Goal: Task Accomplishment & Management: Complete application form

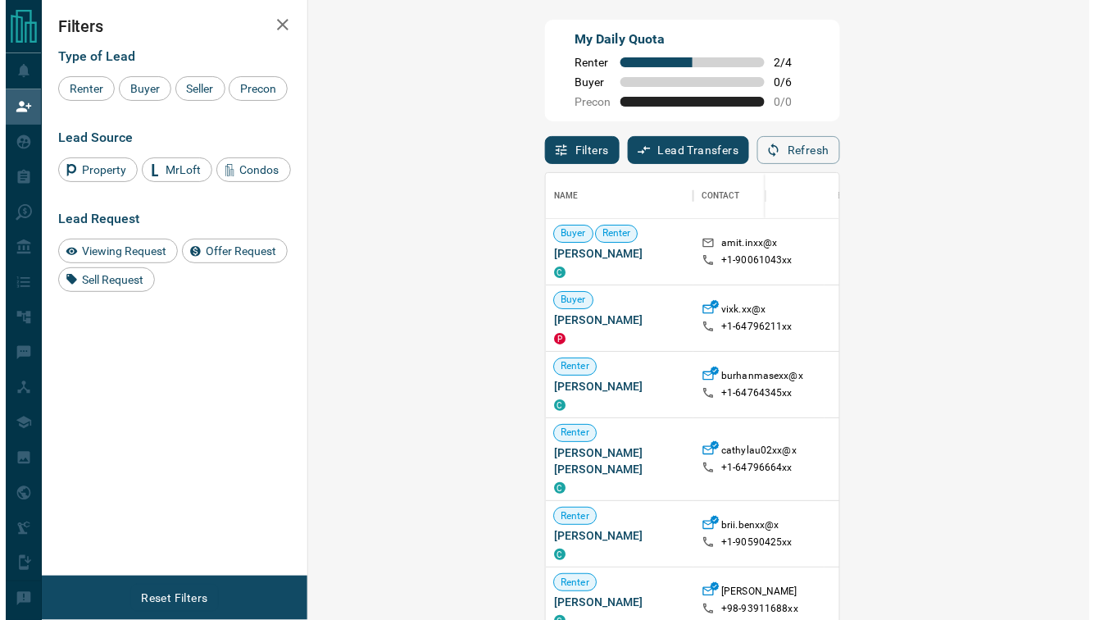
scroll to position [11, 11]
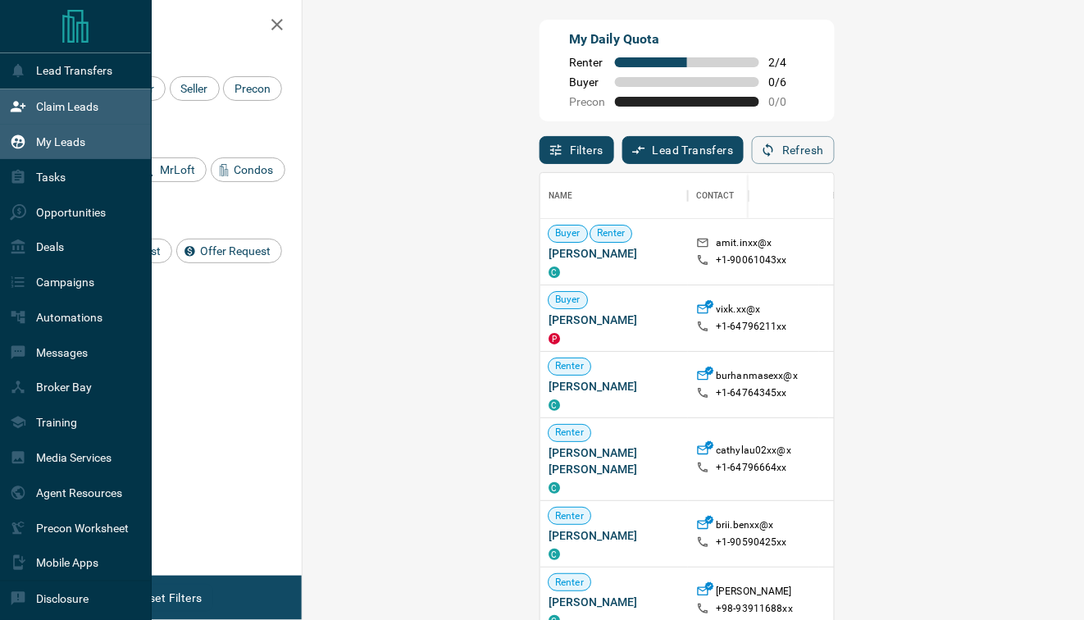
click at [70, 150] on div "My Leads" at bounding box center [47, 142] width 75 height 27
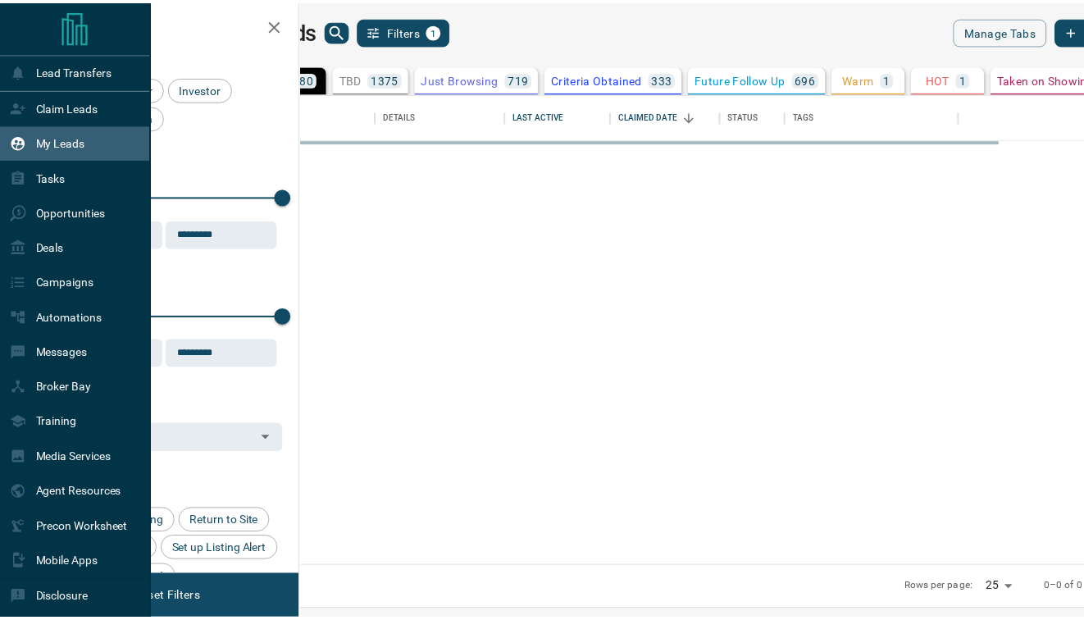
scroll to position [462, 775]
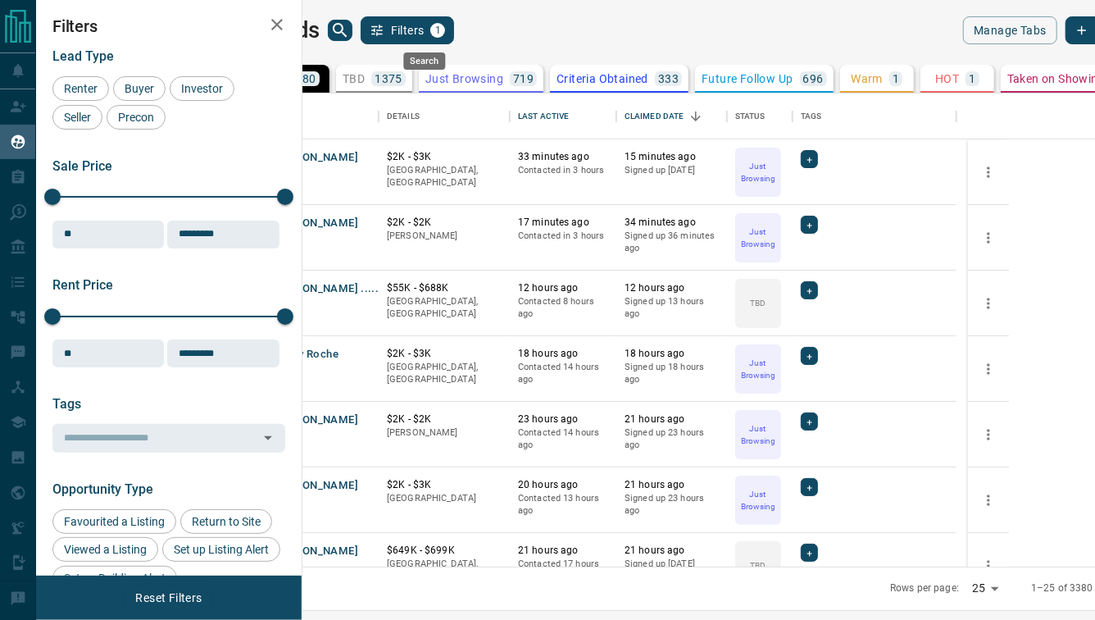
click at [347, 31] on icon "search button" at bounding box center [340, 30] width 14 height 14
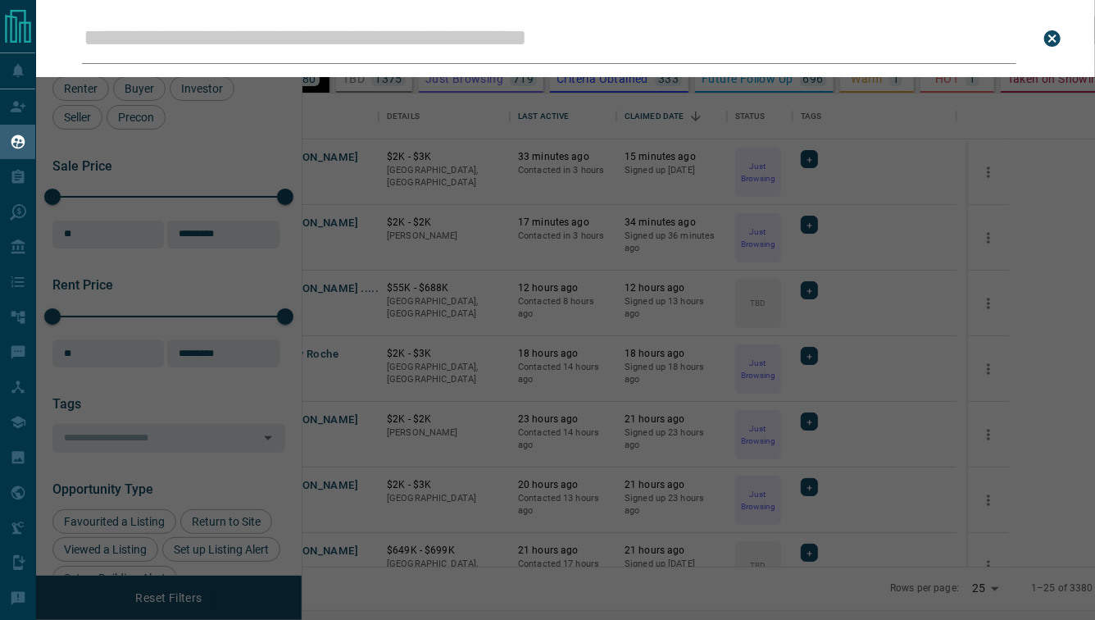
click at [366, 46] on input "Leads Search Bar" at bounding box center [549, 38] width 935 height 51
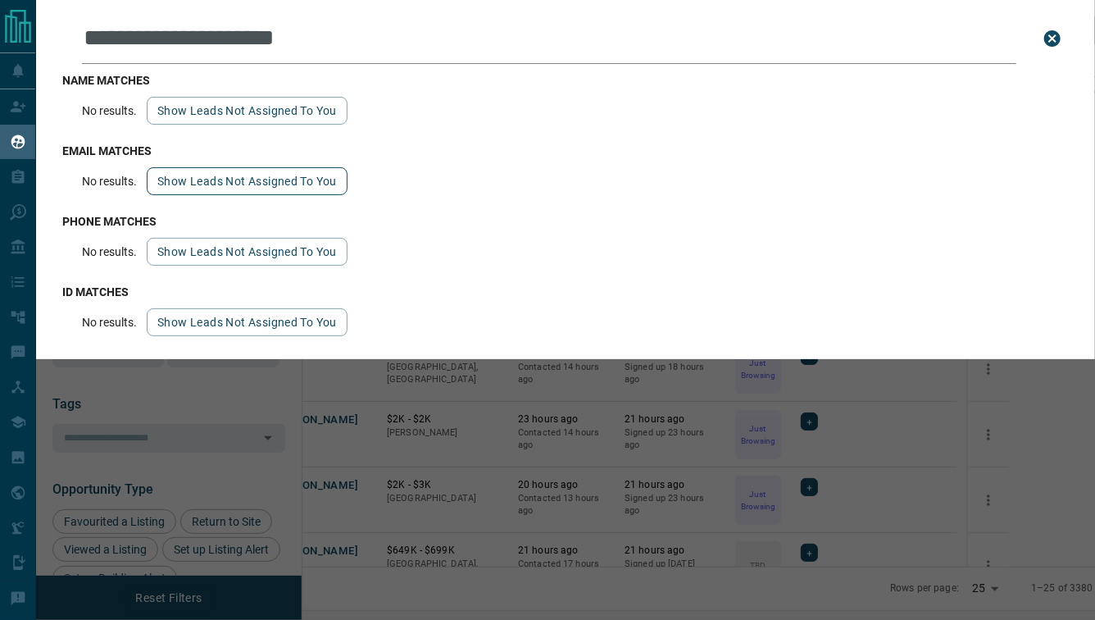
type input "**********"
click at [216, 181] on button "Show leads not assigned to you" at bounding box center [247, 181] width 201 height 28
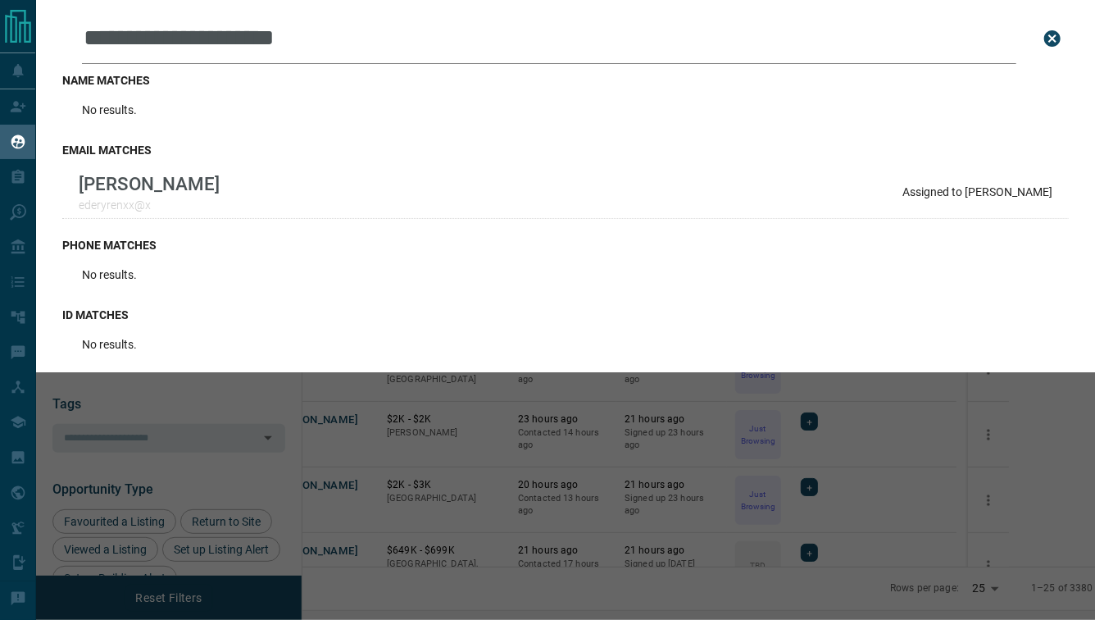
click at [216, 181] on div "[PERSON_NAME] ederyrenxx@x Assigned to [PERSON_NAME]" at bounding box center [565, 192] width 1007 height 52
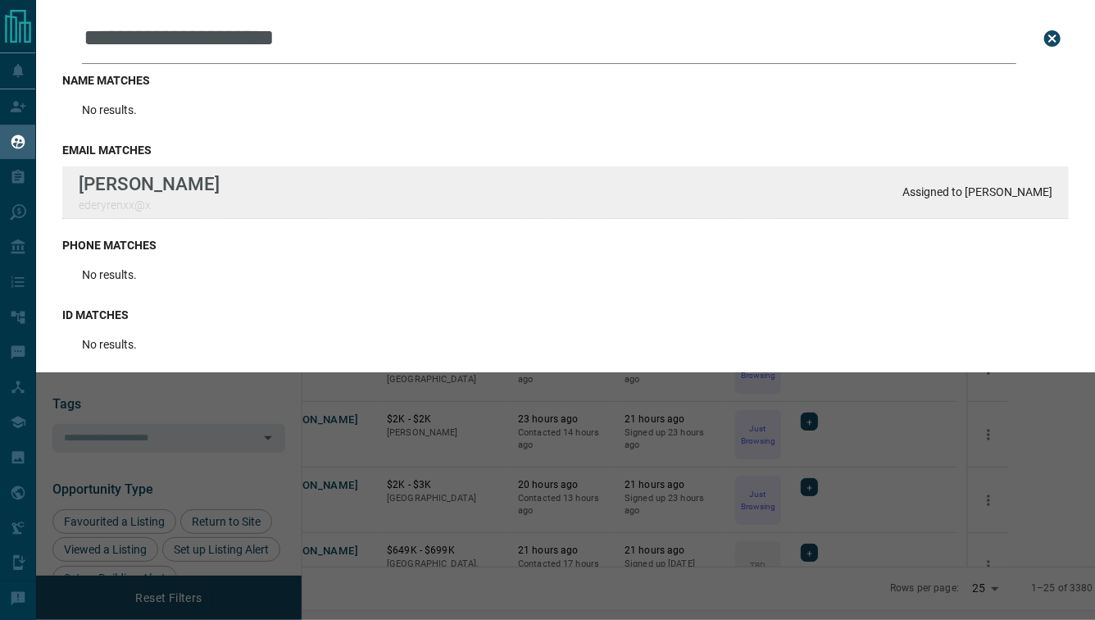
click at [110, 184] on p "[PERSON_NAME]" at bounding box center [149, 183] width 141 height 21
click at [988, 196] on p "Assigned to [PERSON_NAME]" at bounding box center [978, 191] width 150 height 13
click at [984, 198] on p "Assigned to [PERSON_NAME]" at bounding box center [978, 191] width 150 height 13
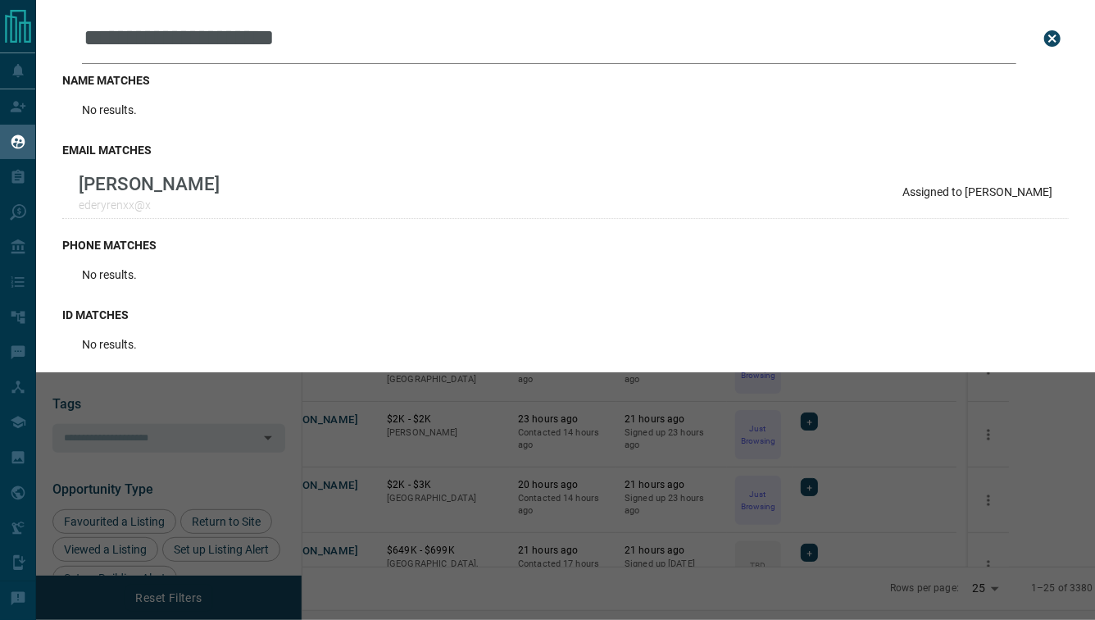
drag, startPoint x: 353, startPoint y: 38, endPoint x: 71, endPoint y: 43, distance: 282.1
click at [71, 43] on div "**********" at bounding box center [565, 38] width 1007 height 51
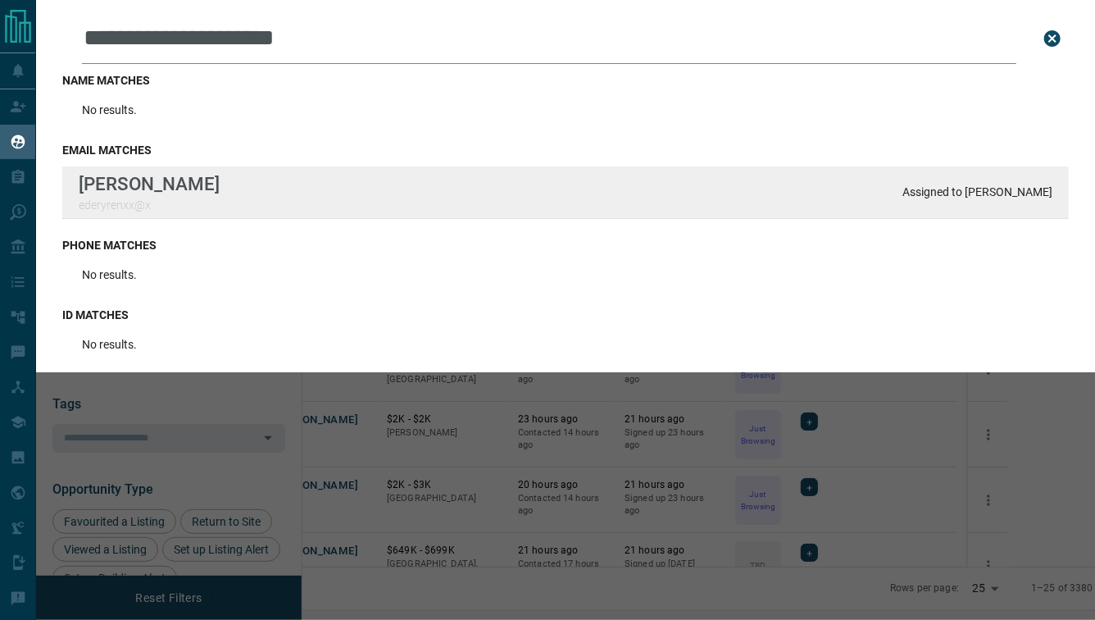
click at [986, 198] on p "Assigned to [PERSON_NAME]" at bounding box center [978, 191] width 150 height 13
click at [940, 189] on p "Assigned to [PERSON_NAME]" at bounding box center [978, 191] width 150 height 13
click at [140, 184] on p "[PERSON_NAME]" at bounding box center [149, 183] width 141 height 21
click at [117, 202] on p "ederyrenxx@x" at bounding box center [149, 204] width 141 height 13
click at [262, 178] on div "[PERSON_NAME] ederyrenxx@x Assigned to [PERSON_NAME]" at bounding box center [565, 192] width 1007 height 52
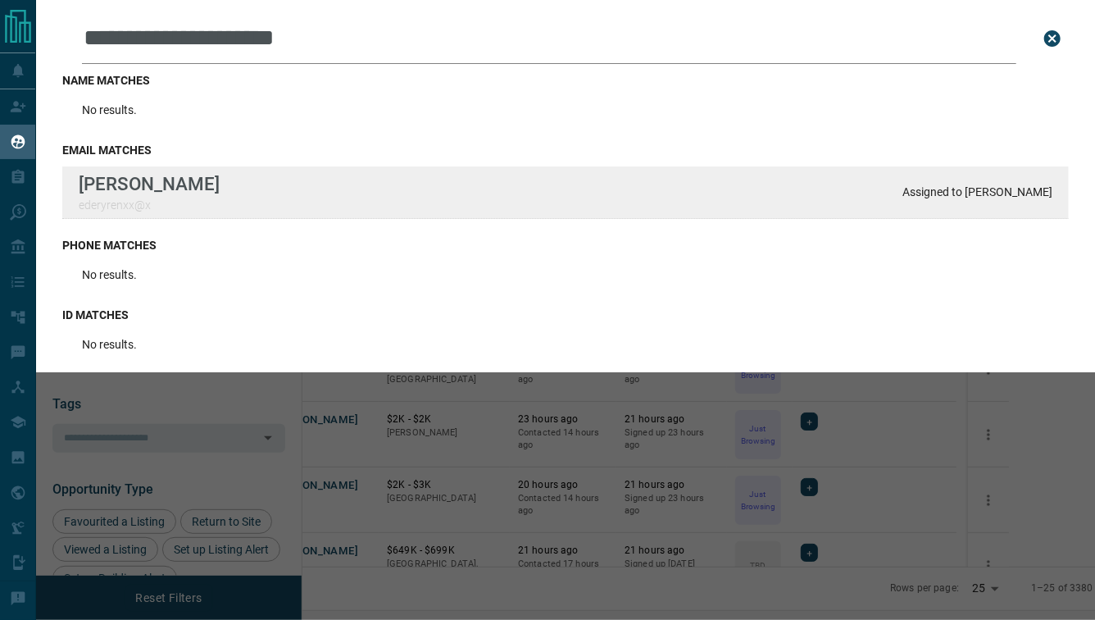
click at [262, 178] on div "[PERSON_NAME] ederyrenxx@x Assigned to [PERSON_NAME]" at bounding box center [565, 192] width 1007 height 52
click at [165, 187] on p "[PERSON_NAME]" at bounding box center [149, 183] width 141 height 21
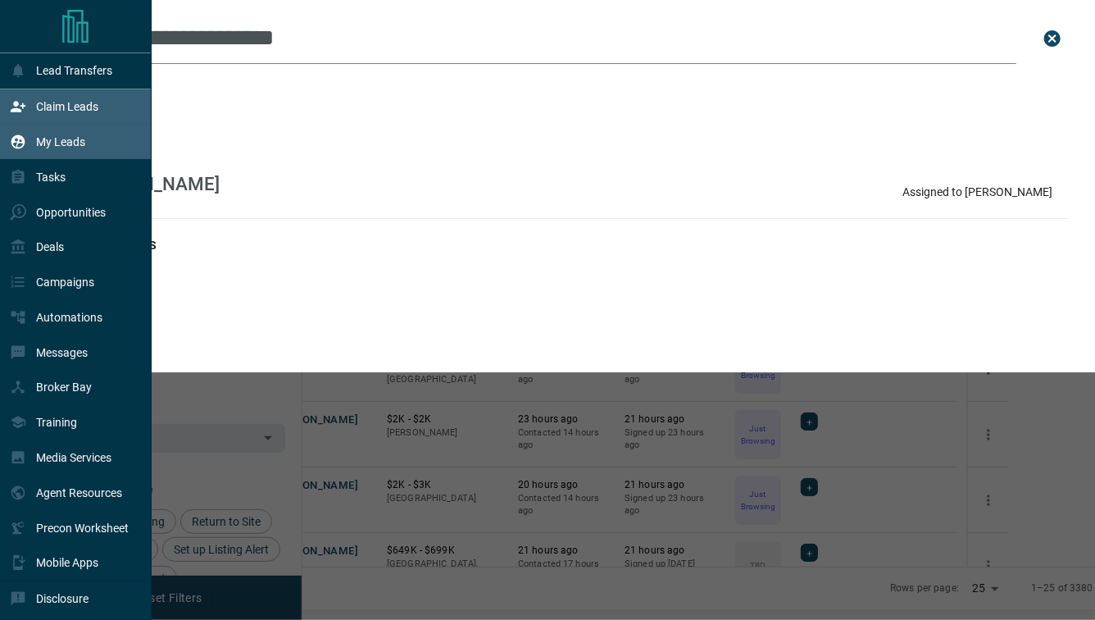
click at [48, 107] on p "Claim Leads" at bounding box center [67, 106] width 62 height 13
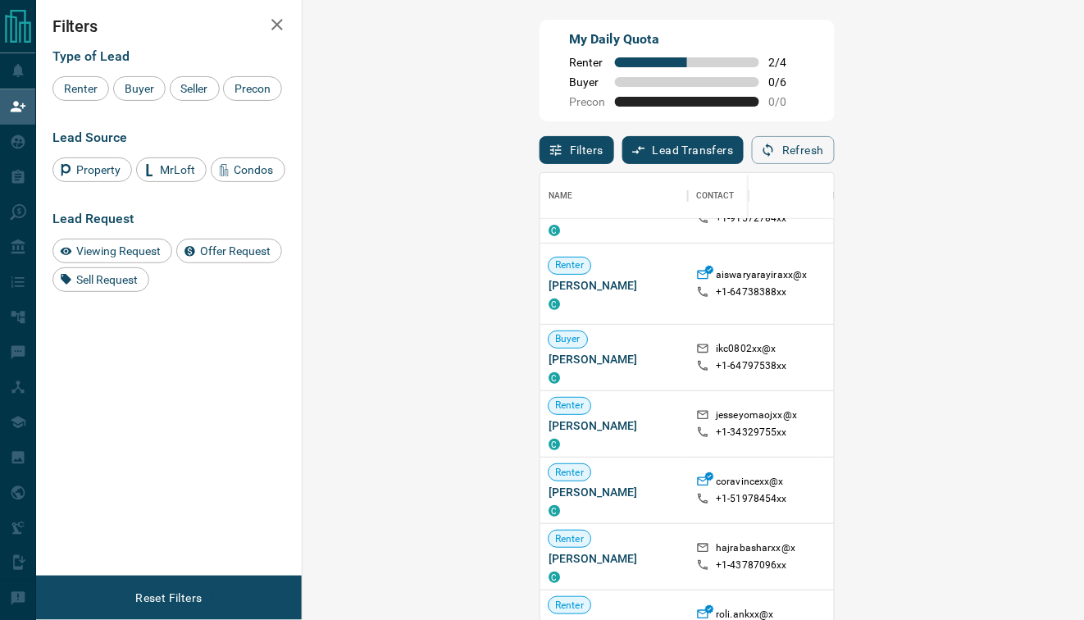
scroll to position [262, 0]
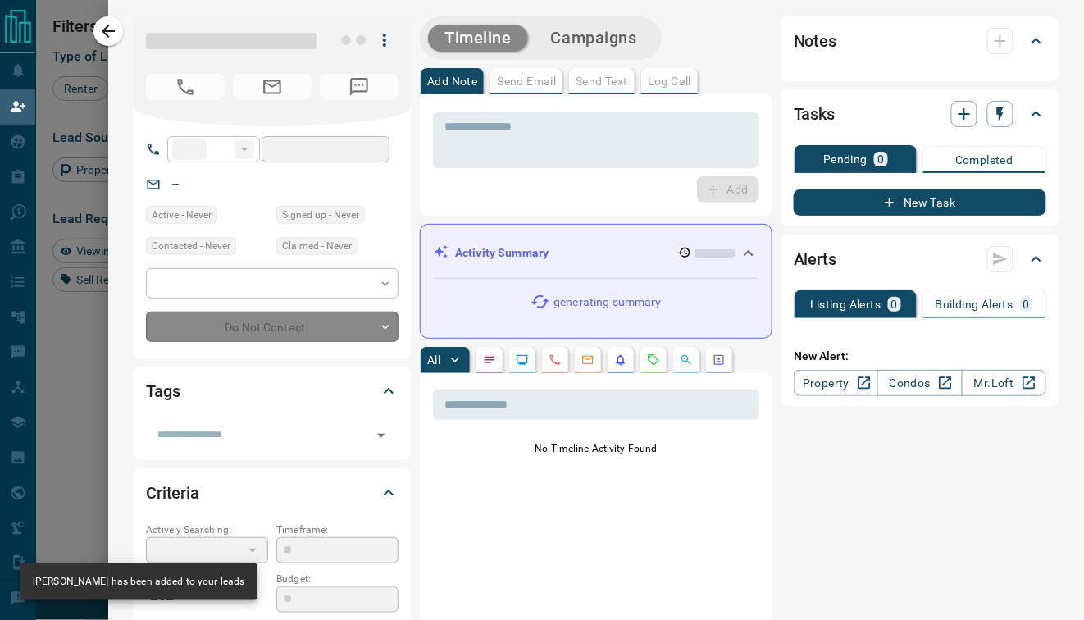
type input "**"
type input "**********"
type input "**"
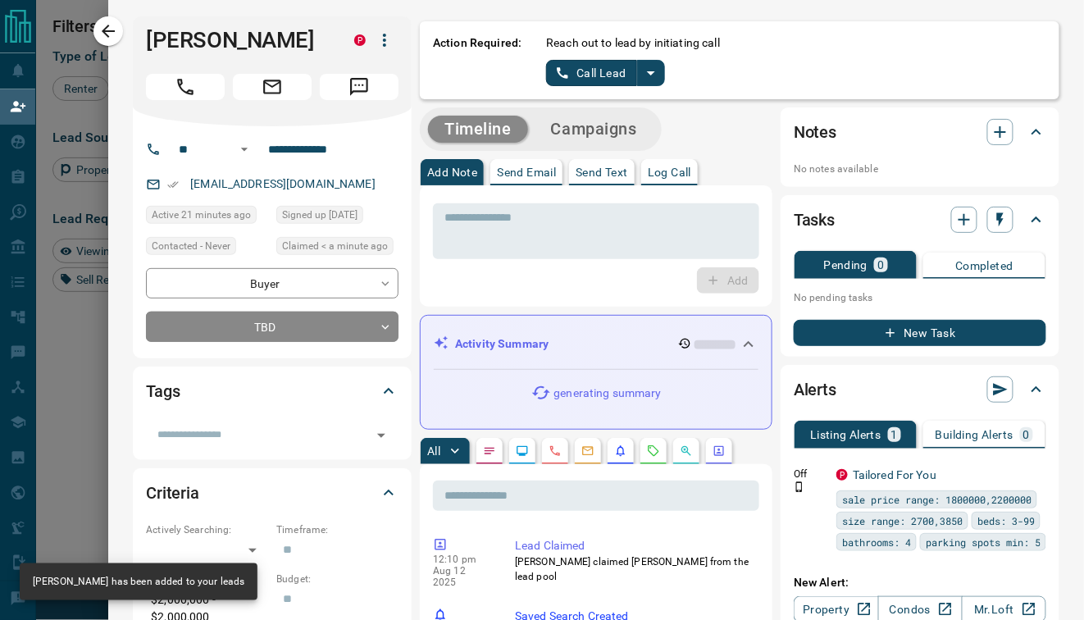
click at [647, 71] on icon "split button" at bounding box center [651, 73] width 8 height 4
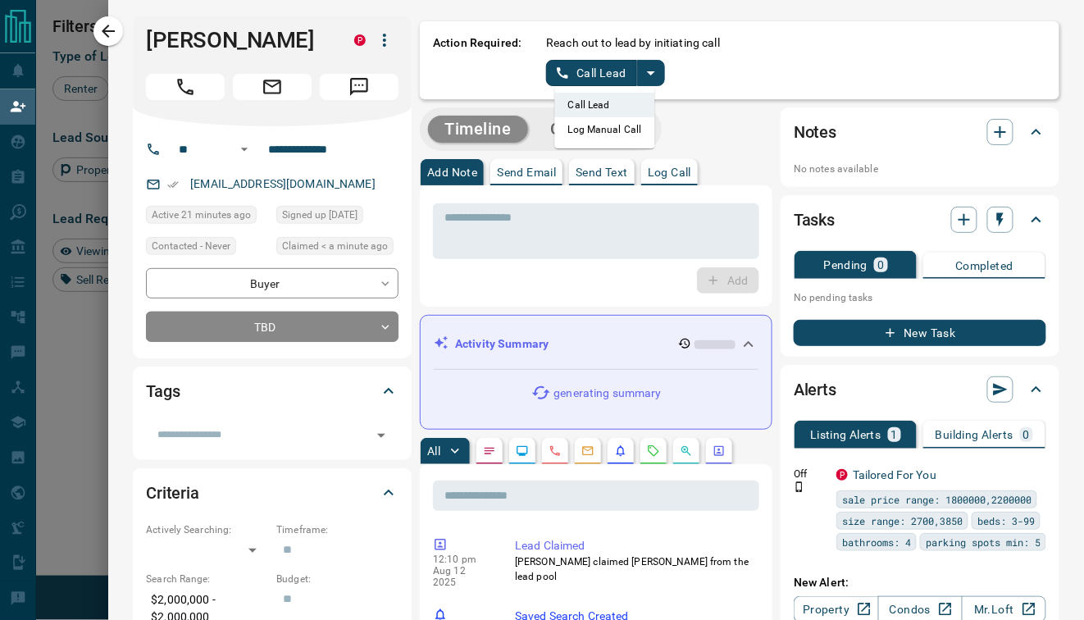
click at [599, 132] on li "Log Manual Call" at bounding box center [605, 129] width 100 height 25
click at [569, 74] on button "Log Manual Call" at bounding box center [600, 73] width 108 height 26
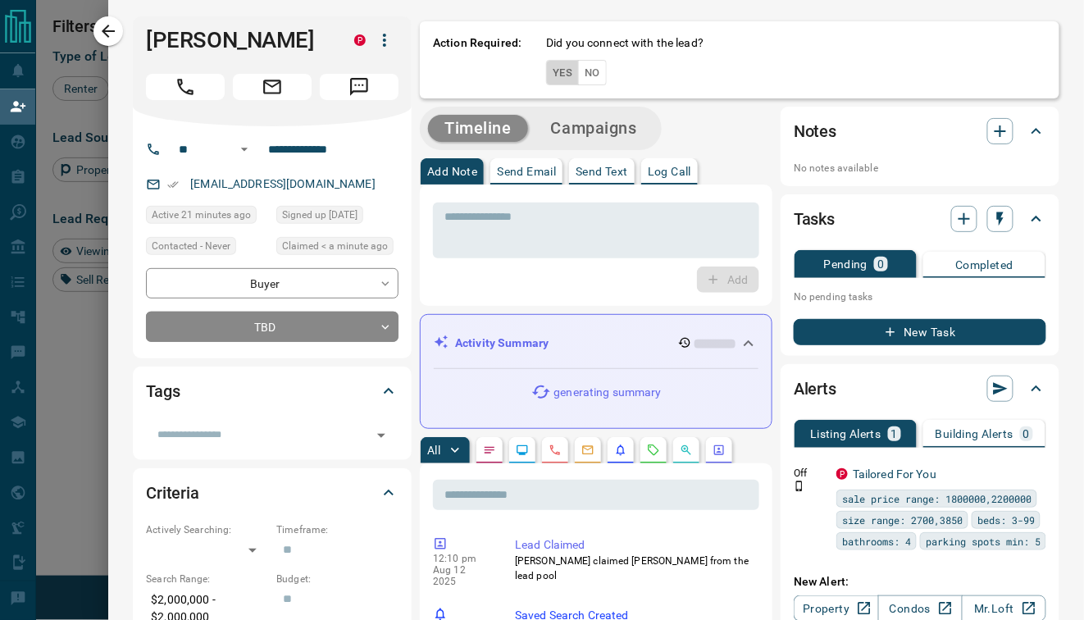
click at [557, 75] on button "Yes" at bounding box center [562, 72] width 33 height 25
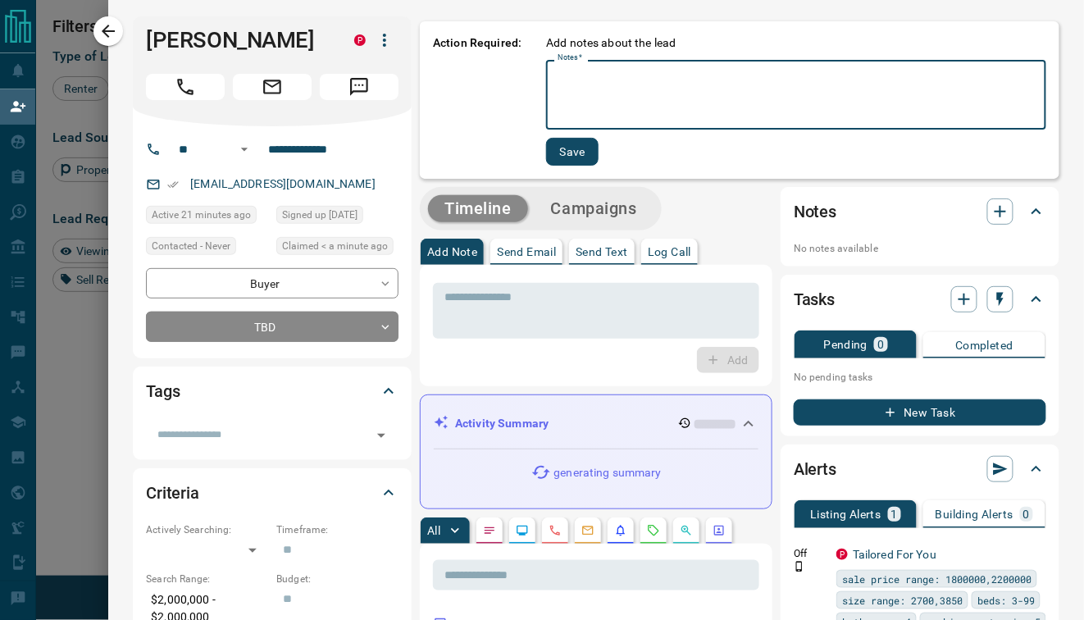
click at [703, 73] on textarea "Notes   *" at bounding box center [796, 95] width 477 height 56
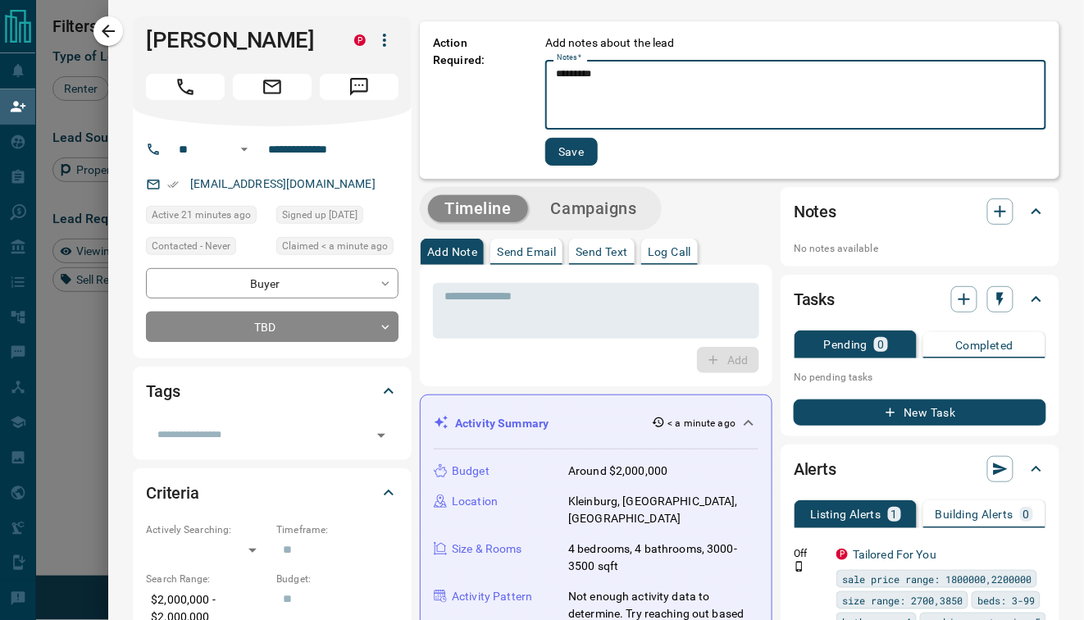
type textarea "*********"
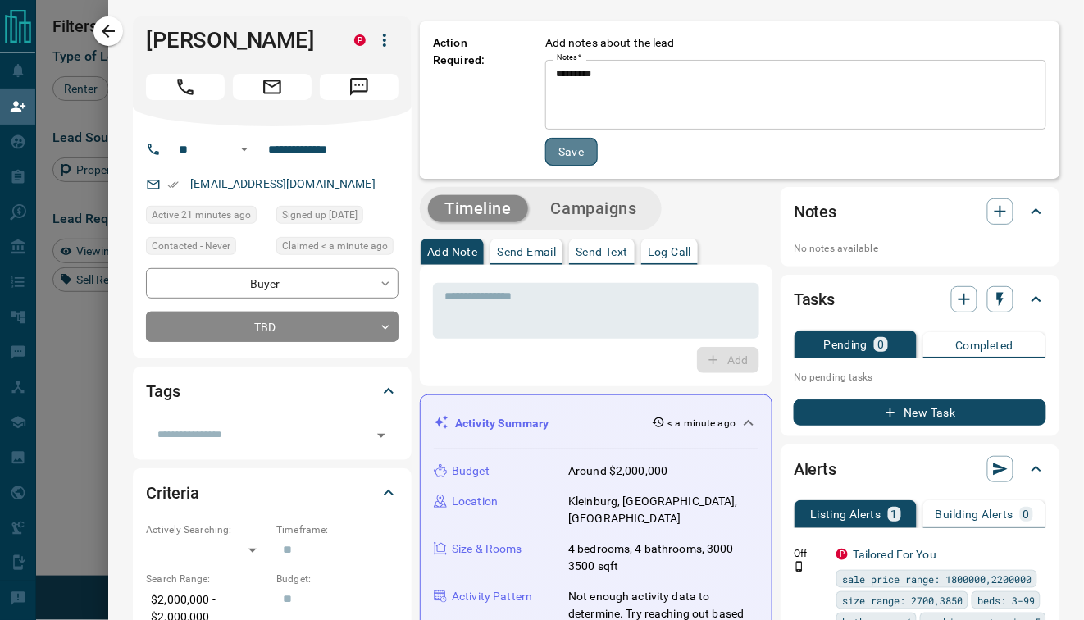
click at [545, 150] on button "Save" at bounding box center [571, 152] width 52 height 28
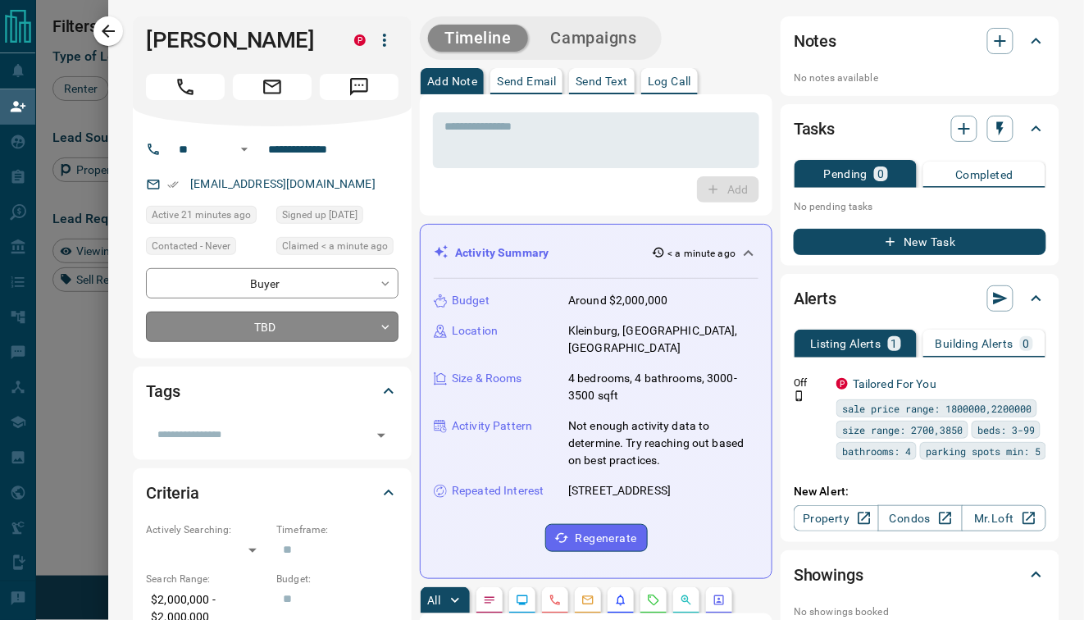
click at [271, 325] on body "Lead Transfers Claim Leads My Leads Tasks Opportunities Deals Campaigns Automat…" at bounding box center [542, 264] width 1084 height 529
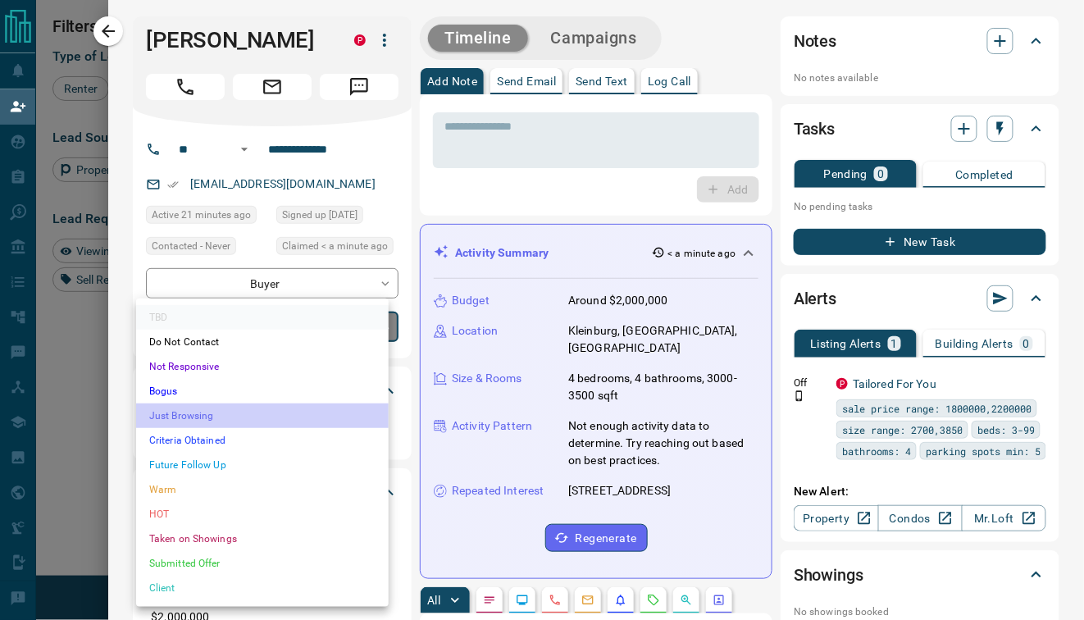
click at [185, 418] on li "Just Browsing" at bounding box center [262, 415] width 253 height 25
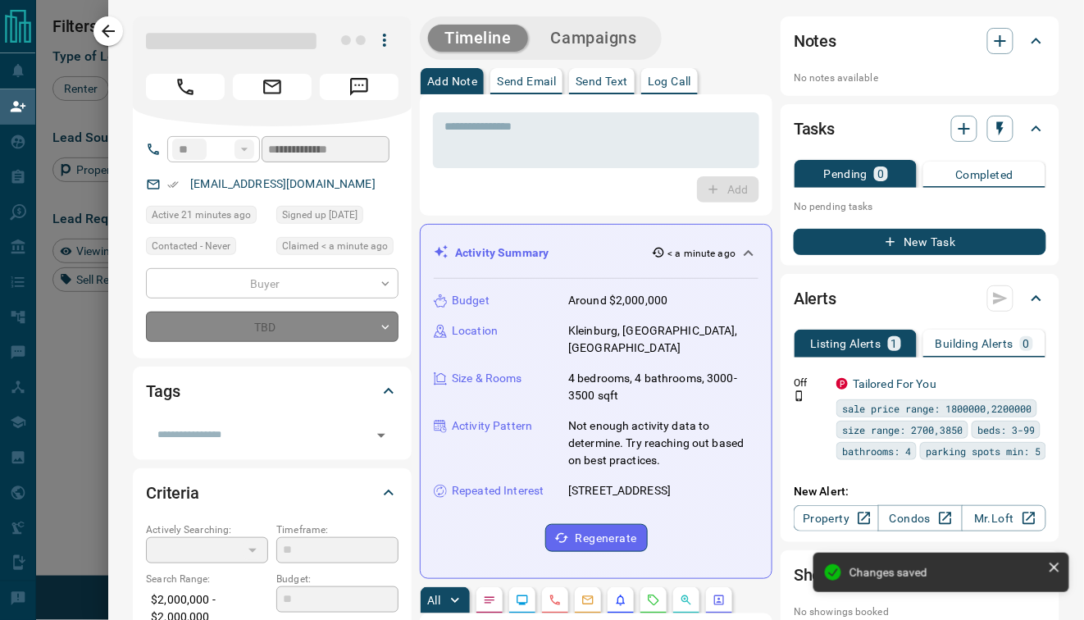
type input "*"
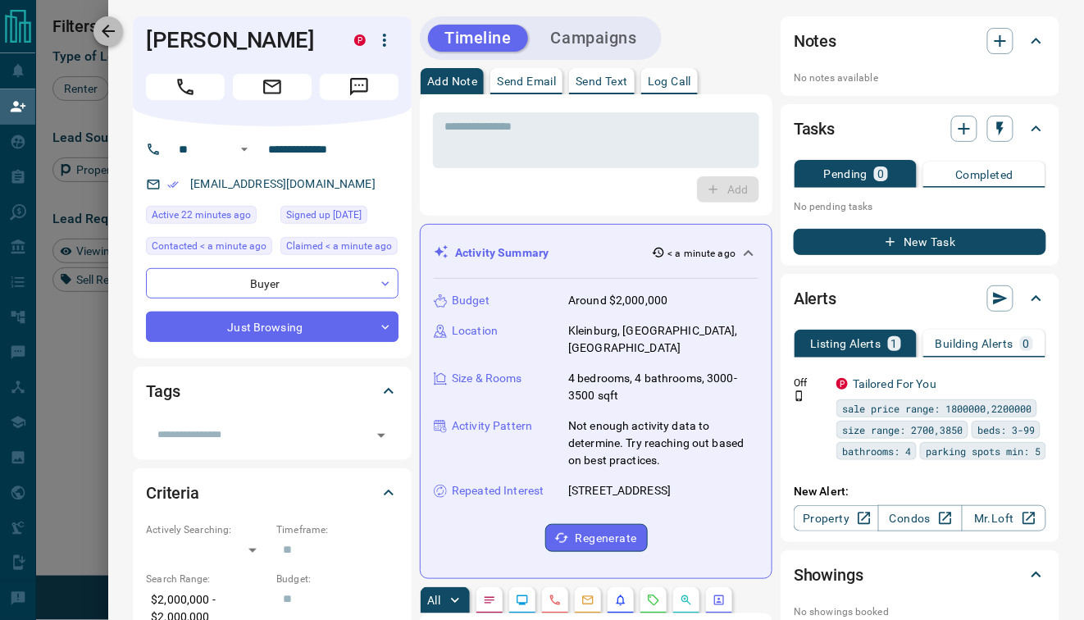
click at [111, 27] on icon "button" at bounding box center [108, 31] width 20 height 20
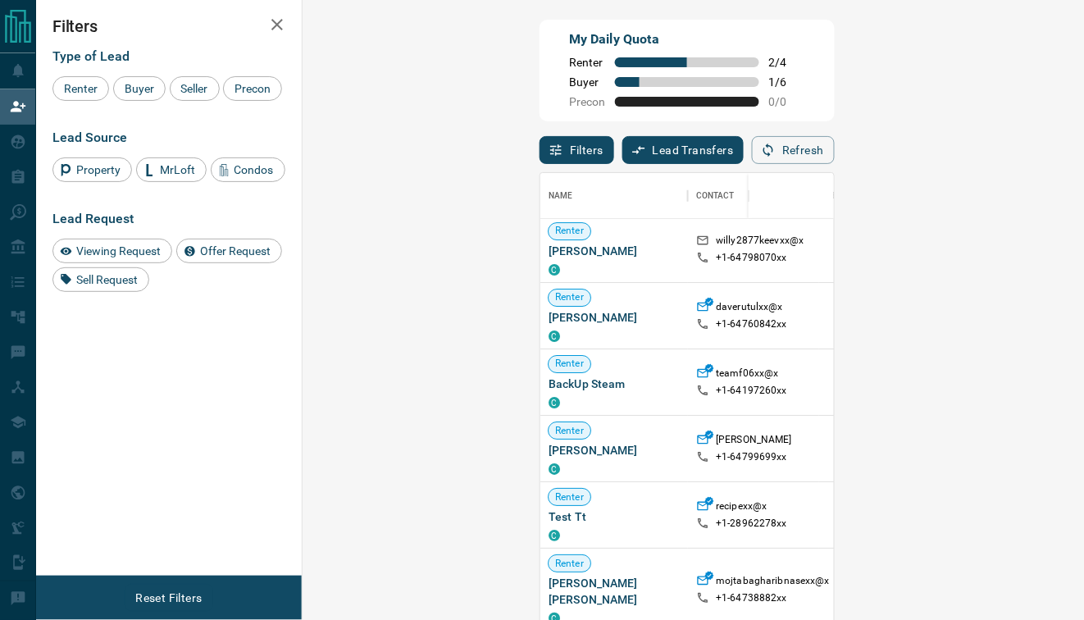
scroll to position [1642, 0]
